Goal: Task Accomplishment & Management: Manage account settings

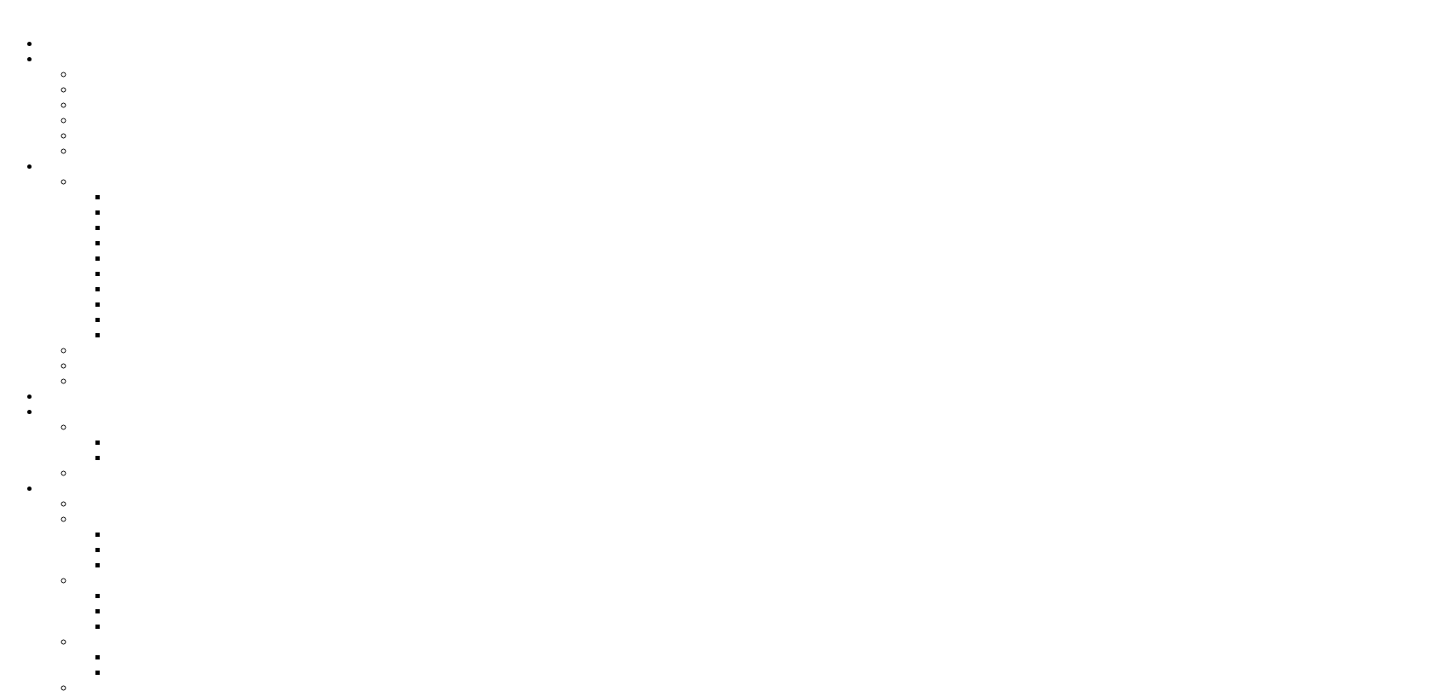
click at [12, 21] on icon "" at bounding box center [9, 14] width 5 height 14
click at [144, 588] on link "Ciclos" at bounding box center [126, 595] width 35 height 14
drag, startPoint x: 873, startPoint y: 175, endPoint x: 865, endPoint y: 189, distance: 16.8
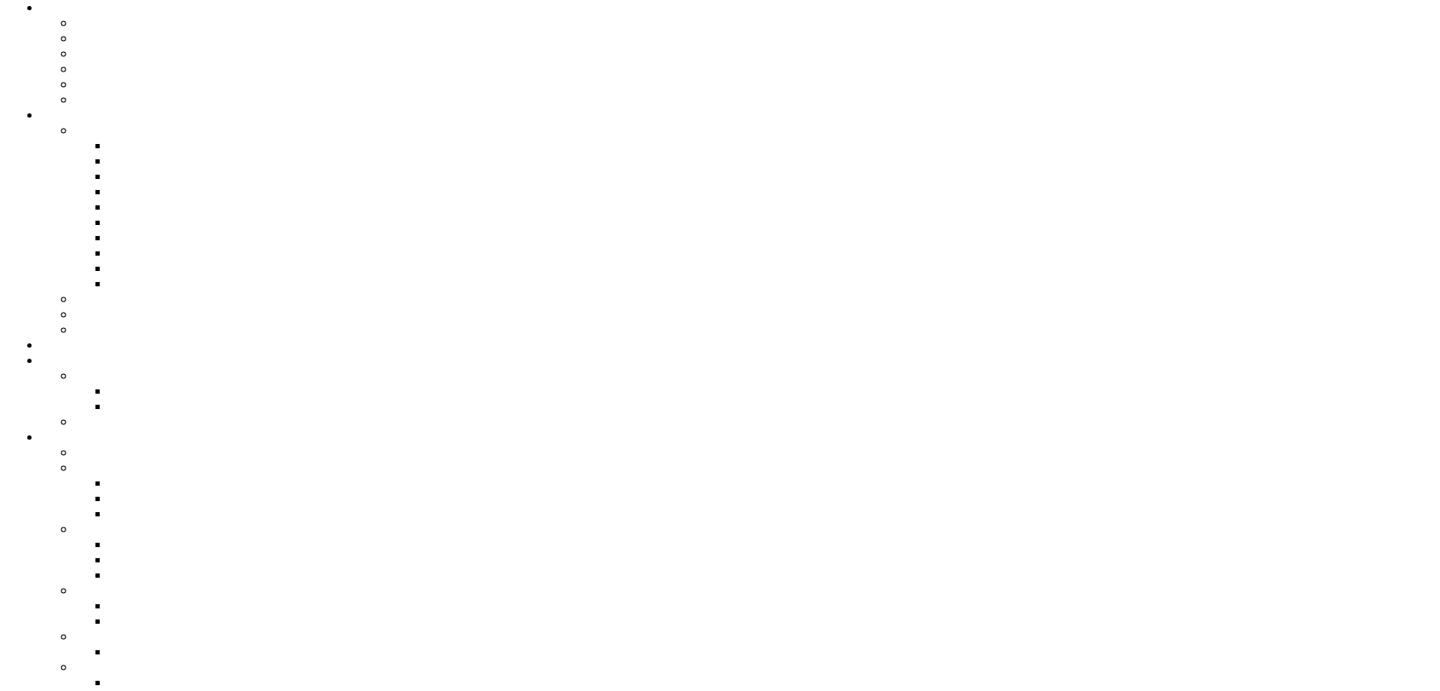
click at [144, 588] on link "Ciclos" at bounding box center [126, 595] width 35 height 14
drag, startPoint x: 1411, startPoint y: 190, endPoint x: 1363, endPoint y: 277, distance: 99.1
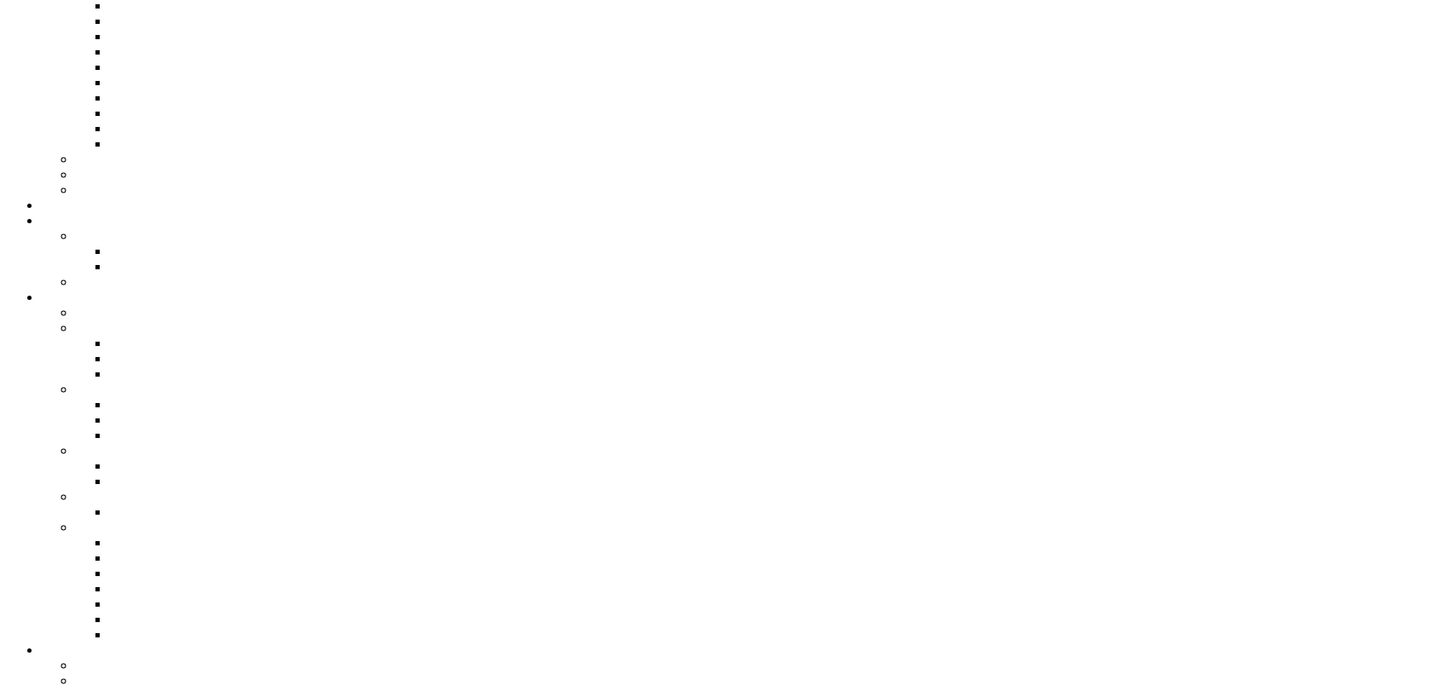
scroll to position [189, 0]
